Goal: Task Accomplishment & Management: Manage account settings

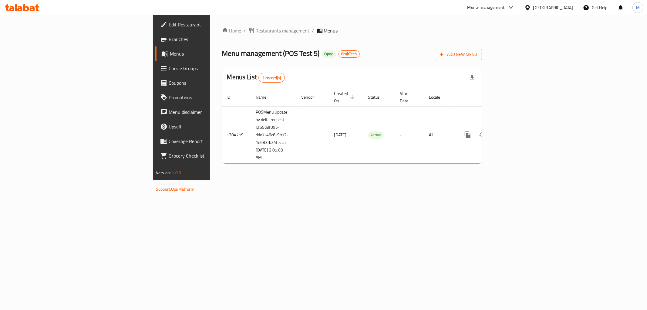
click at [169, 39] on span "Branches" at bounding box center [212, 38] width 87 height 7
click at [256, 29] on span "Restaurants management" at bounding box center [283, 30] width 54 height 7
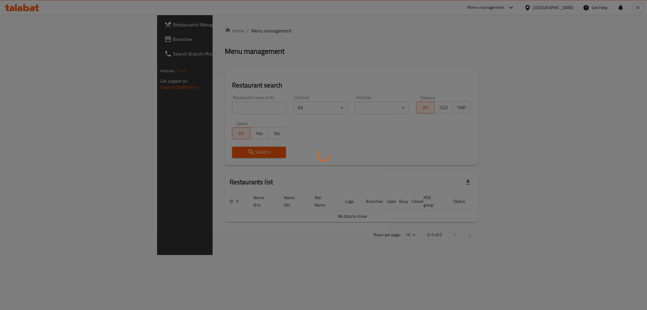
click at [34, 39] on div at bounding box center [323, 155] width 647 height 310
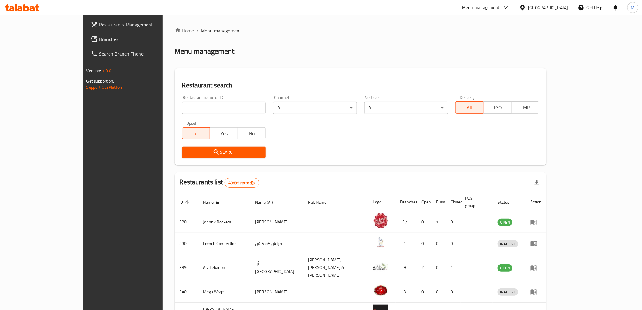
click at [99, 39] on span "Branches" at bounding box center [142, 38] width 86 height 7
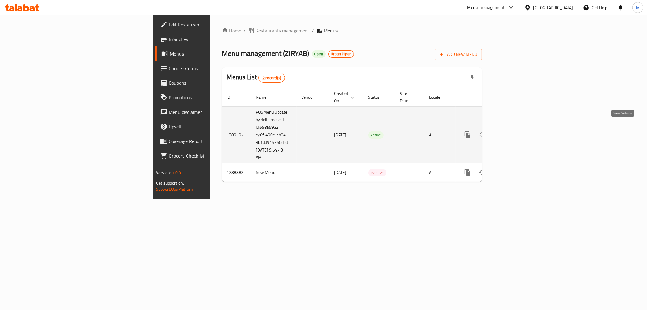
click at [519, 127] on link "enhanced table" at bounding box center [511, 134] width 15 height 15
click at [519, 128] on link "enhanced table" at bounding box center [511, 135] width 15 height 15
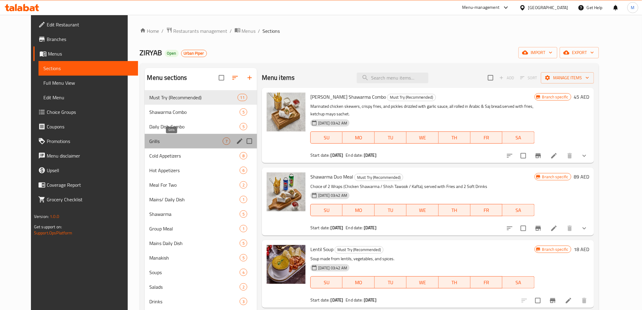
click at [149, 143] on span "Grills" at bounding box center [185, 140] width 73 height 7
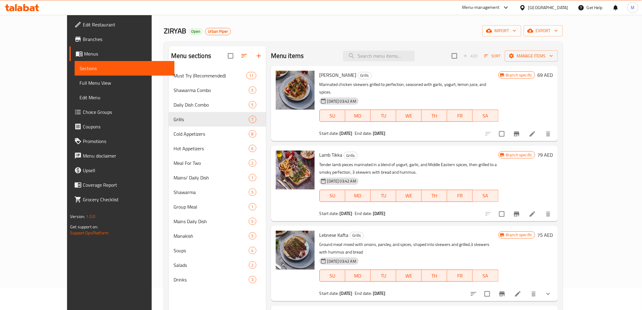
scroll to position [34, 0]
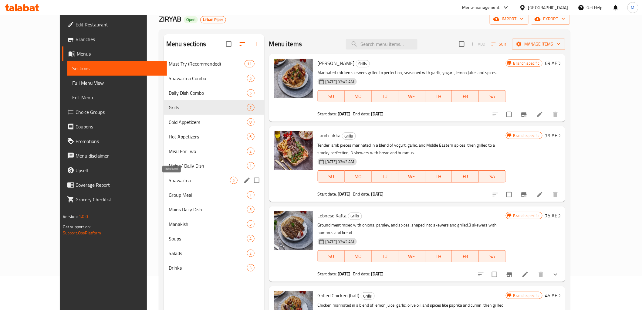
click at [169, 179] on span "Shawarma" at bounding box center [199, 179] width 61 height 7
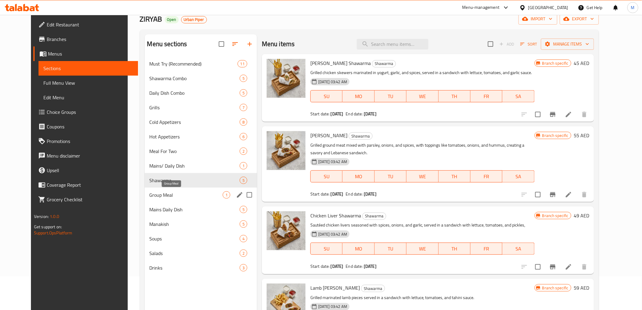
click at [159, 196] on span "Group Meal" at bounding box center [185, 194] width 73 height 7
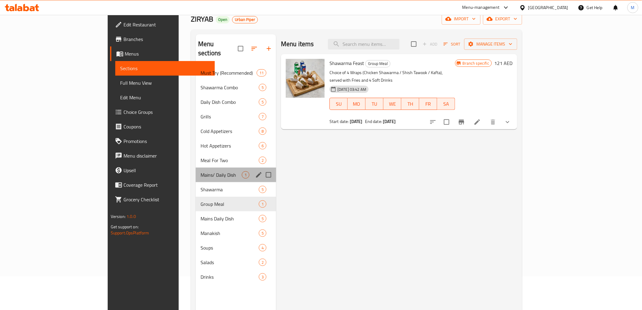
click at [196, 172] on div "Mains/ Daily Dish 1" at bounding box center [236, 174] width 80 height 15
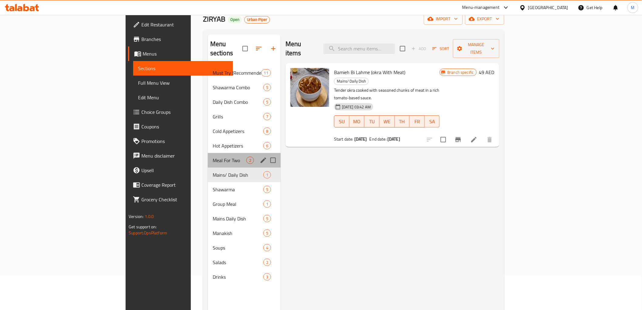
click at [208, 155] on div "Meal For Two 2" at bounding box center [244, 160] width 73 height 15
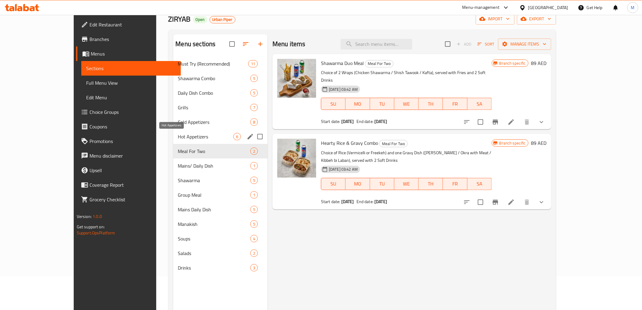
click at [178, 139] on span "Hot Appetizers" at bounding box center [205, 136] width 55 height 7
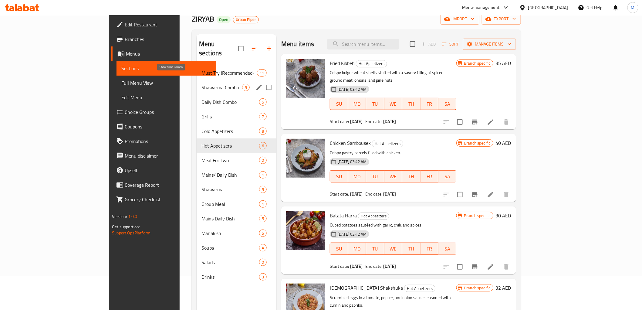
click at [201, 84] on span "Shawarma Combo" at bounding box center [221, 87] width 41 height 7
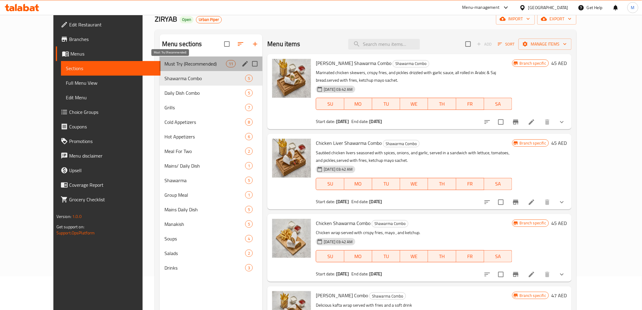
click at [164, 62] on span "Must Try (Recommended)" at bounding box center [195, 63] width 62 height 7
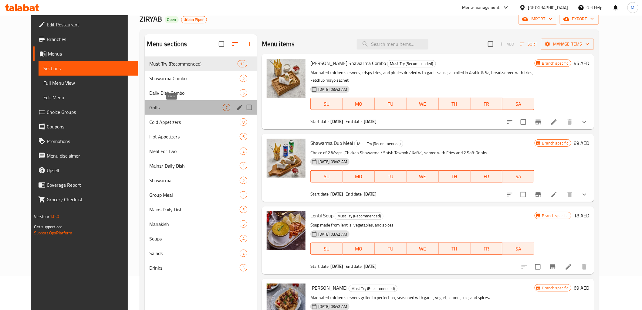
click at [164, 106] on span "Grills" at bounding box center [185, 107] width 73 height 7
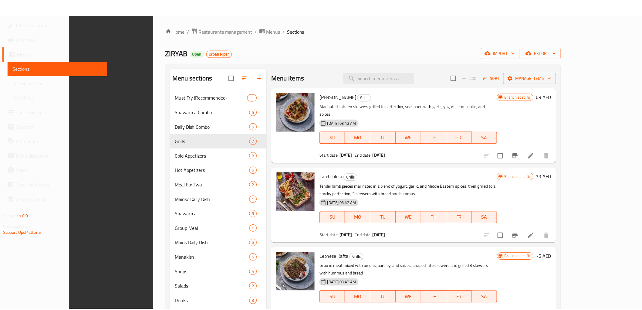
scroll to position [85, 0]
